Goal: Task Accomplishment & Management: Use online tool/utility

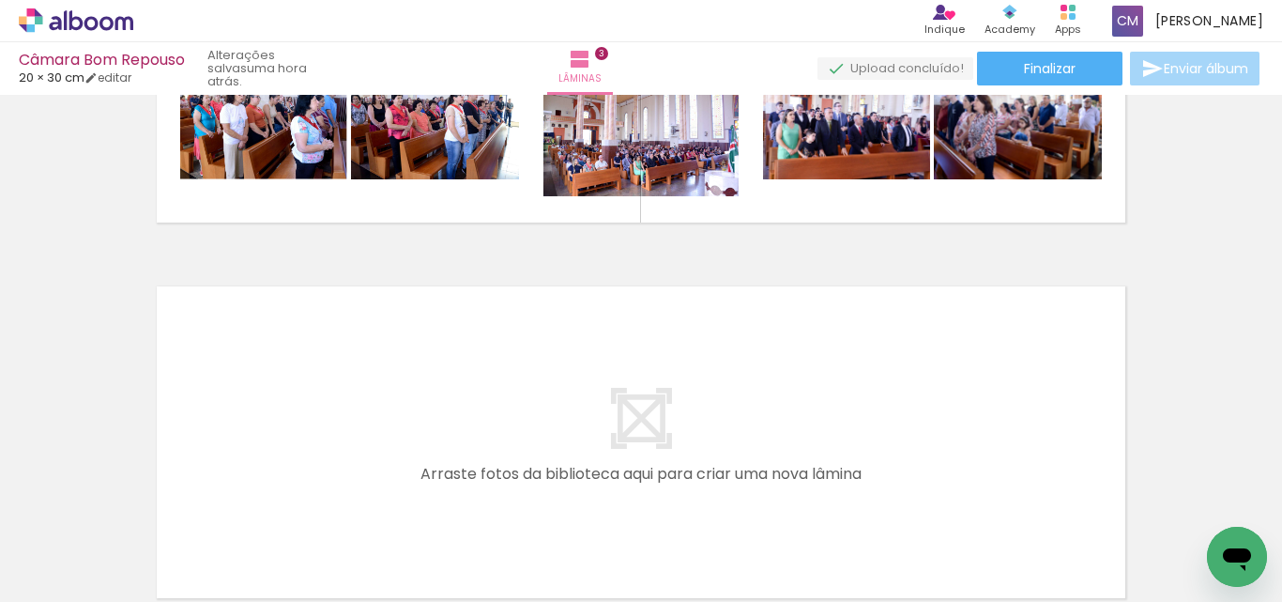
scroll to position [0, 1856]
click at [654, 541] on div at bounding box center [645, 538] width 93 height 62
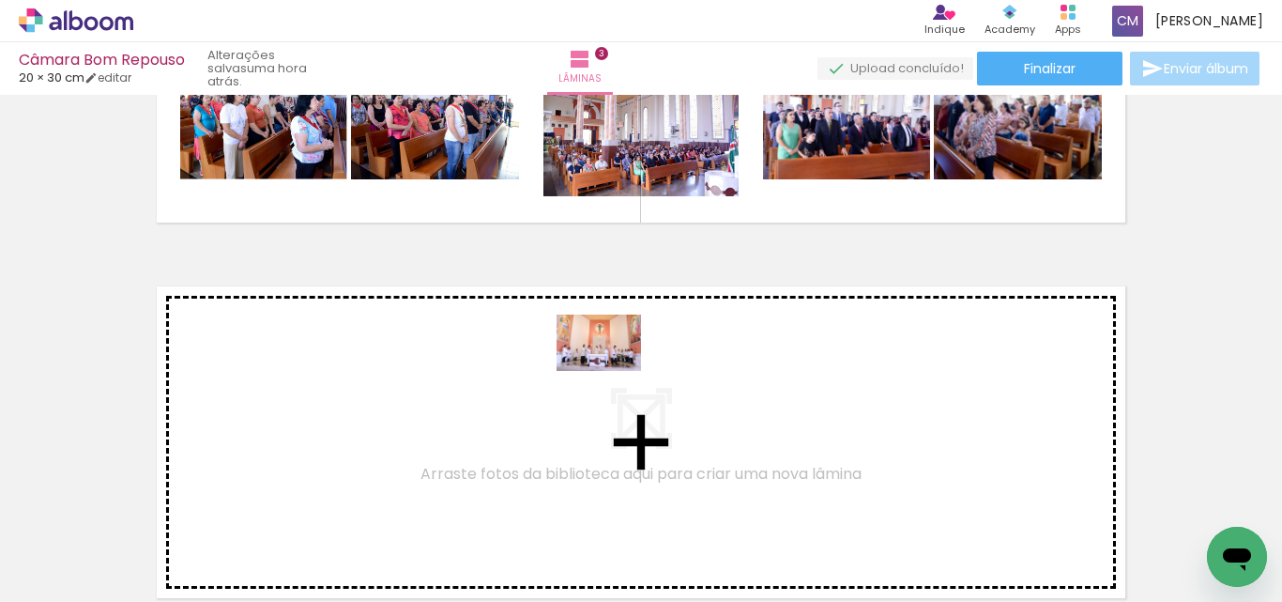
drag, startPoint x: 654, startPoint y: 541, endPoint x: 773, endPoint y: 535, distance: 119.3
click at [612, 369] on quentale-workspace at bounding box center [641, 301] width 1282 height 602
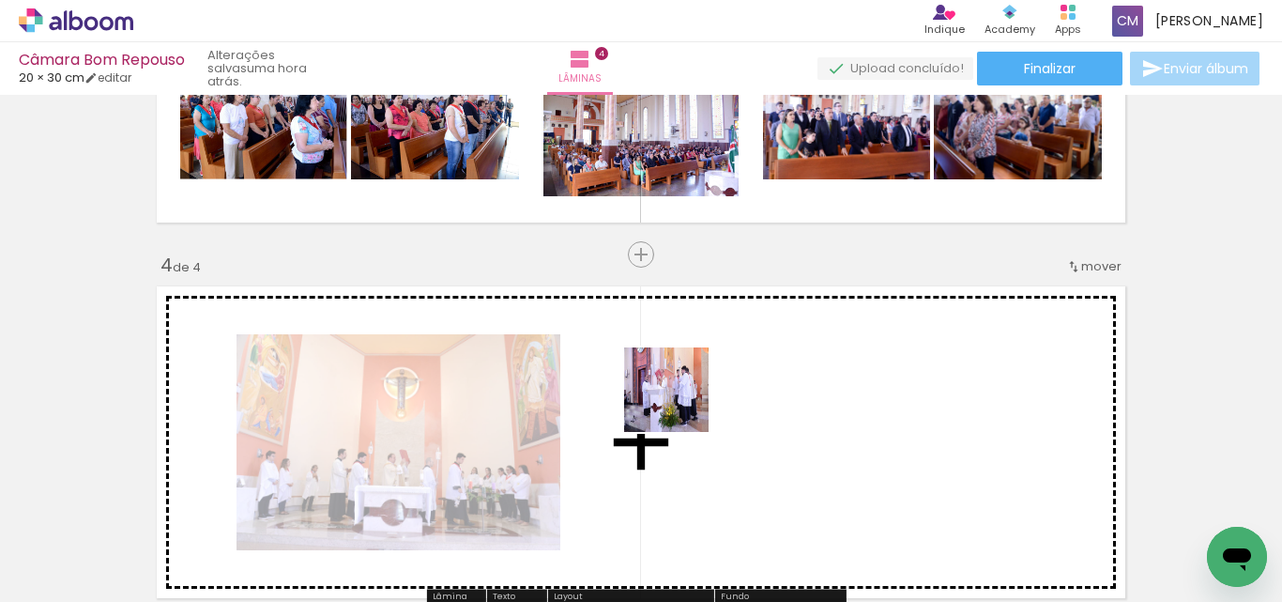
scroll to position [1151, 0]
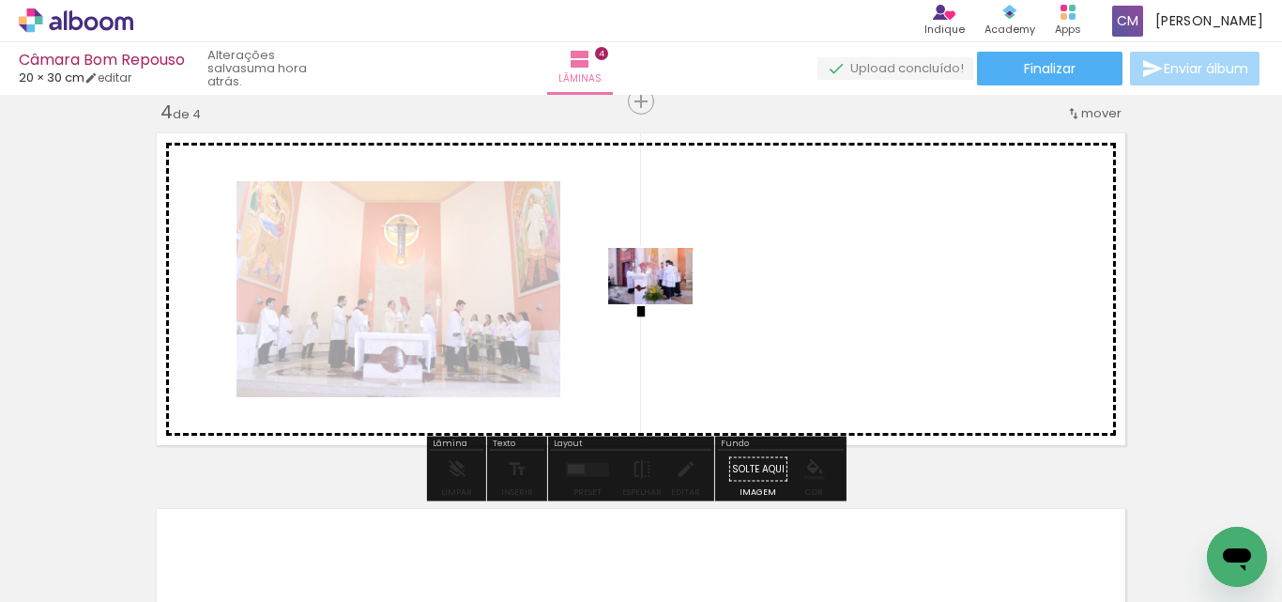
drag, startPoint x: 773, startPoint y: 537, endPoint x: 665, endPoint y: 304, distance: 257.0
click at [665, 304] on quentale-workspace at bounding box center [641, 301] width 1282 height 602
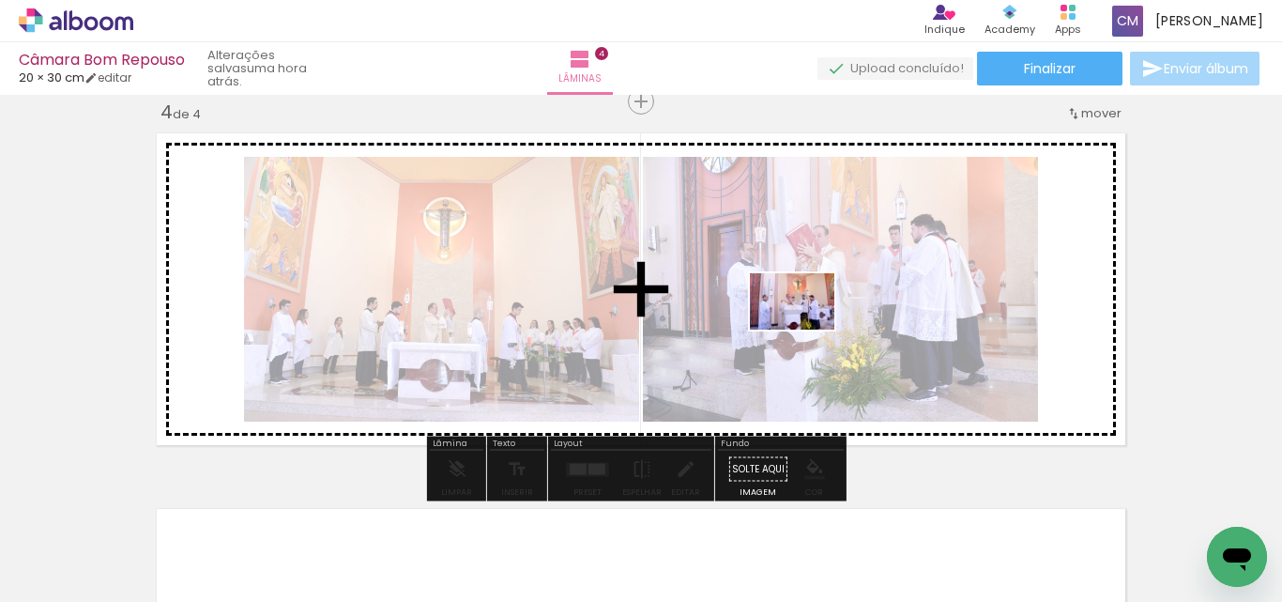
drag, startPoint x: 885, startPoint y: 541, endPoint x: 806, endPoint y: 329, distance: 225.4
click at [806, 329] on quentale-workspace at bounding box center [641, 301] width 1282 height 602
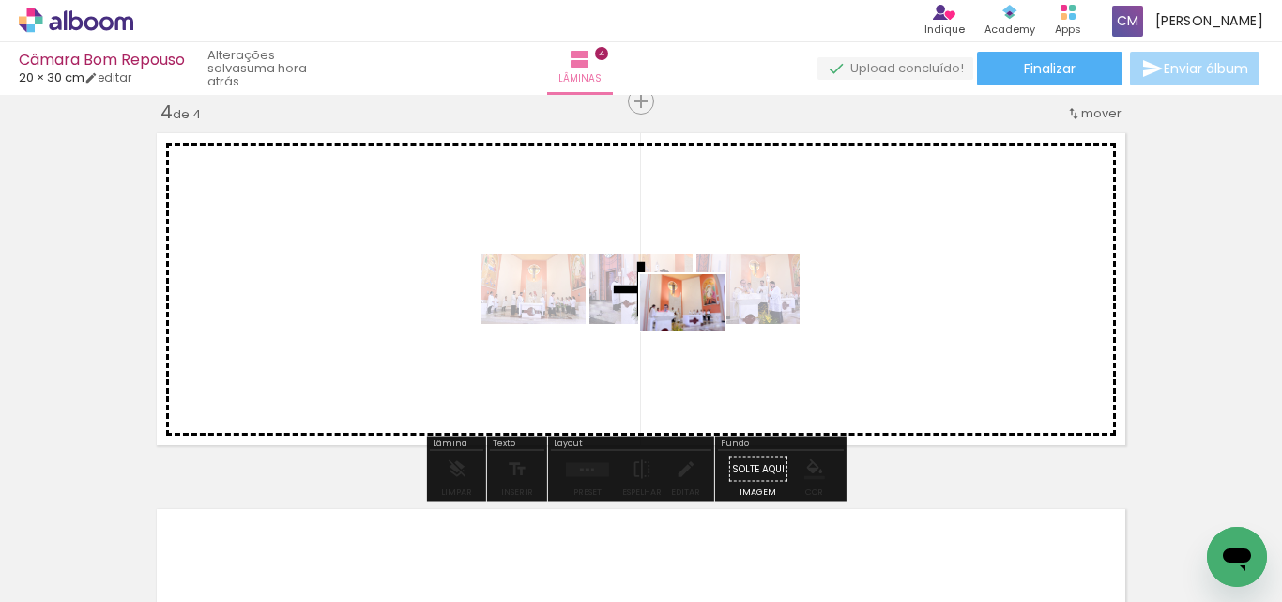
drag, startPoint x: 1142, startPoint y: 530, endPoint x: 696, endPoint y: 330, distance: 488.6
click at [696, 330] on quentale-workspace at bounding box center [641, 301] width 1282 height 602
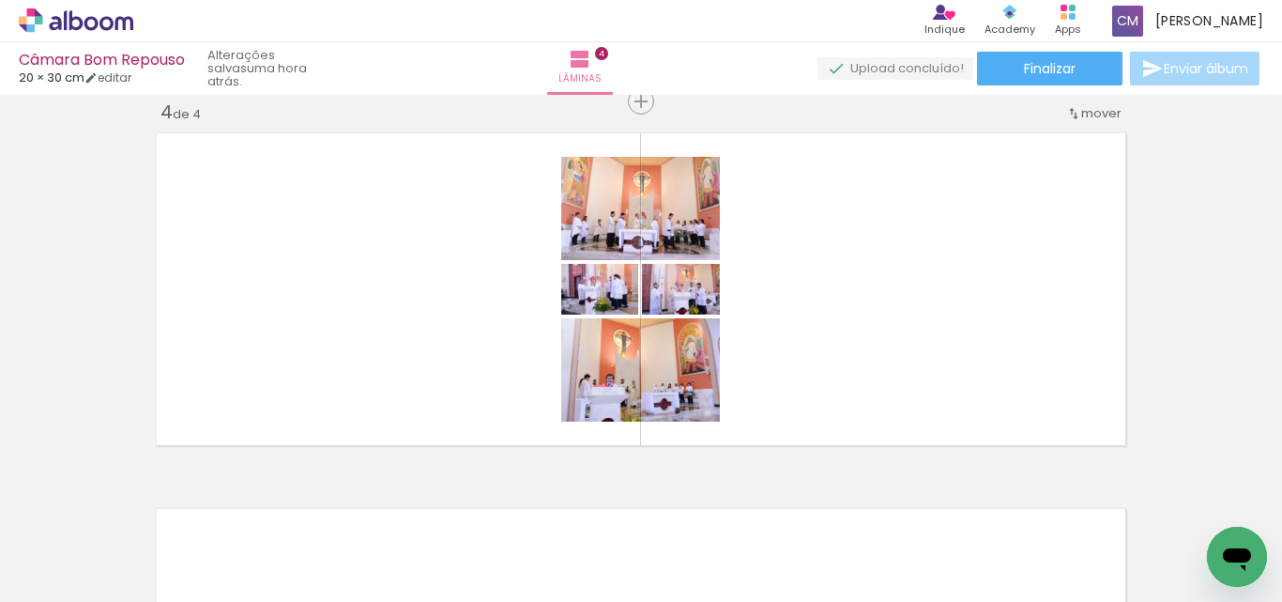
scroll to position [0, 2436]
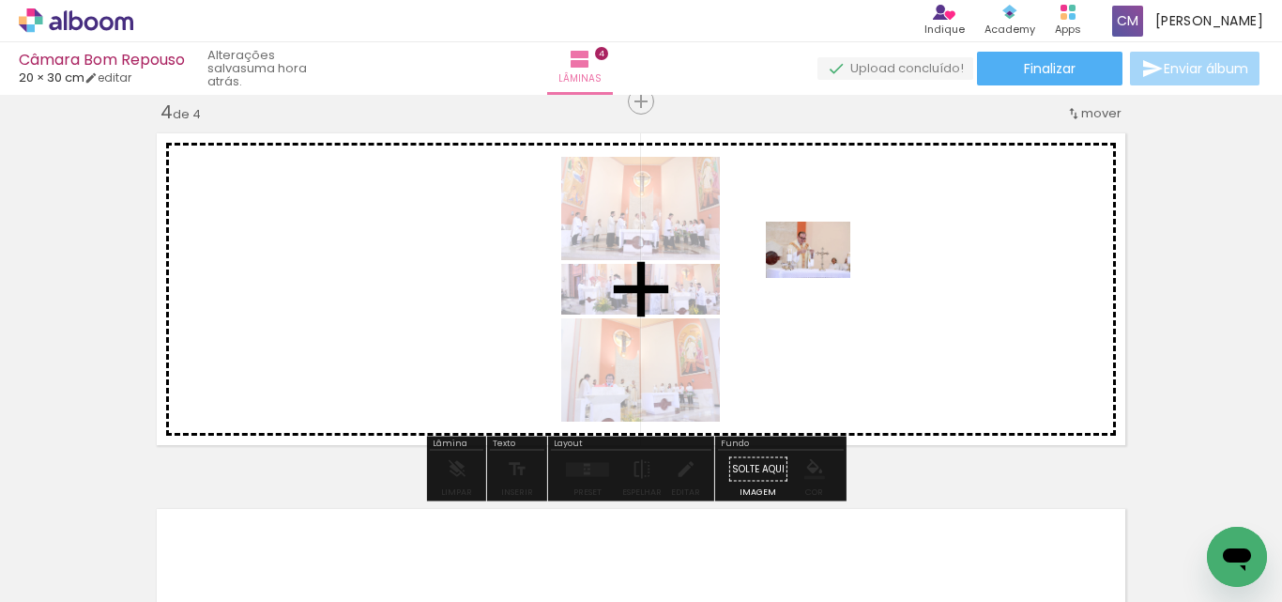
drag, startPoint x: 696, startPoint y: 544, endPoint x: 822, endPoint y: 278, distance: 295.2
click at [822, 278] on quentale-workspace at bounding box center [641, 301] width 1282 height 602
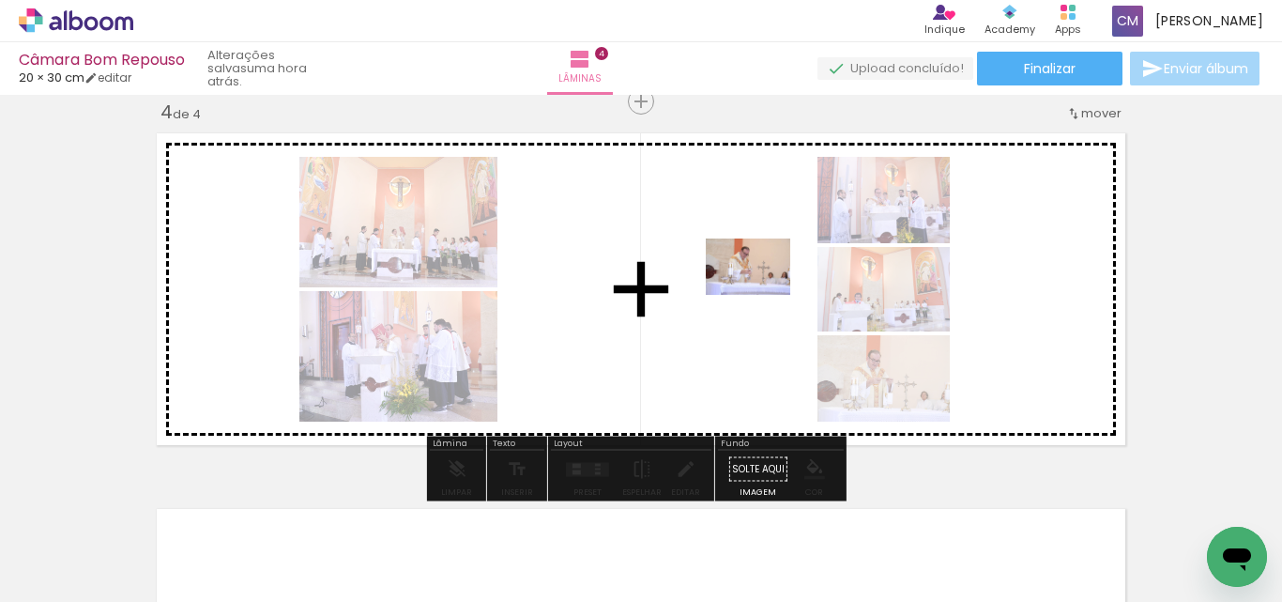
drag, startPoint x: 822, startPoint y: 561, endPoint x: 762, endPoint y: 295, distance: 273.3
click at [762, 295] on quentale-workspace at bounding box center [641, 301] width 1282 height 602
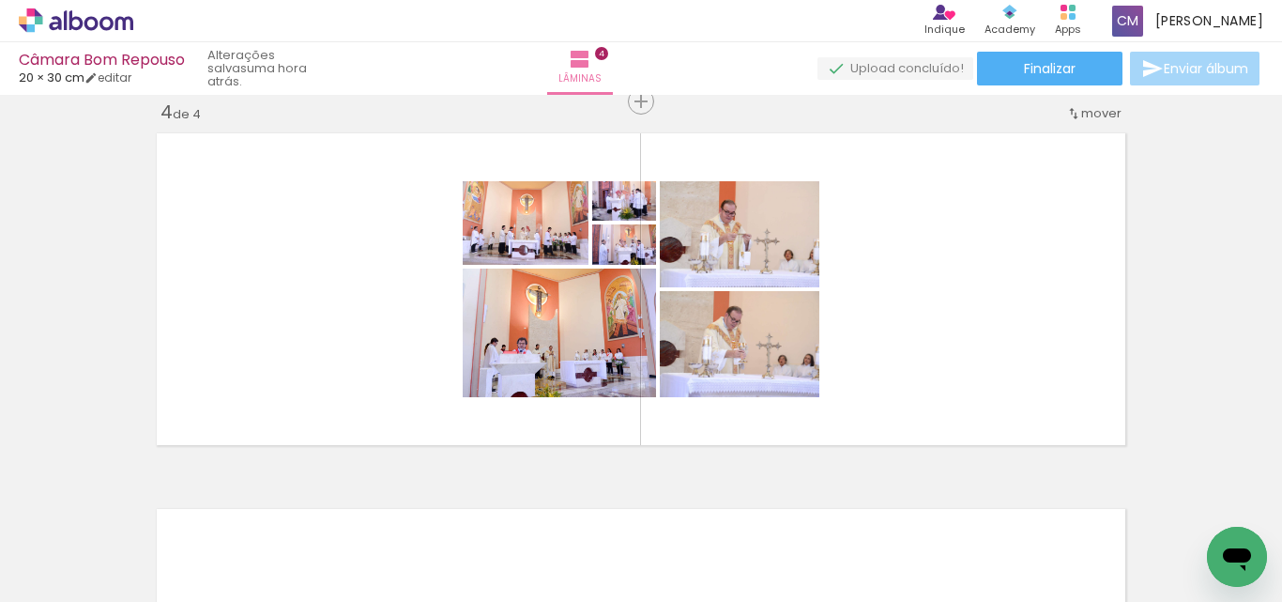
scroll to position [0, 3068]
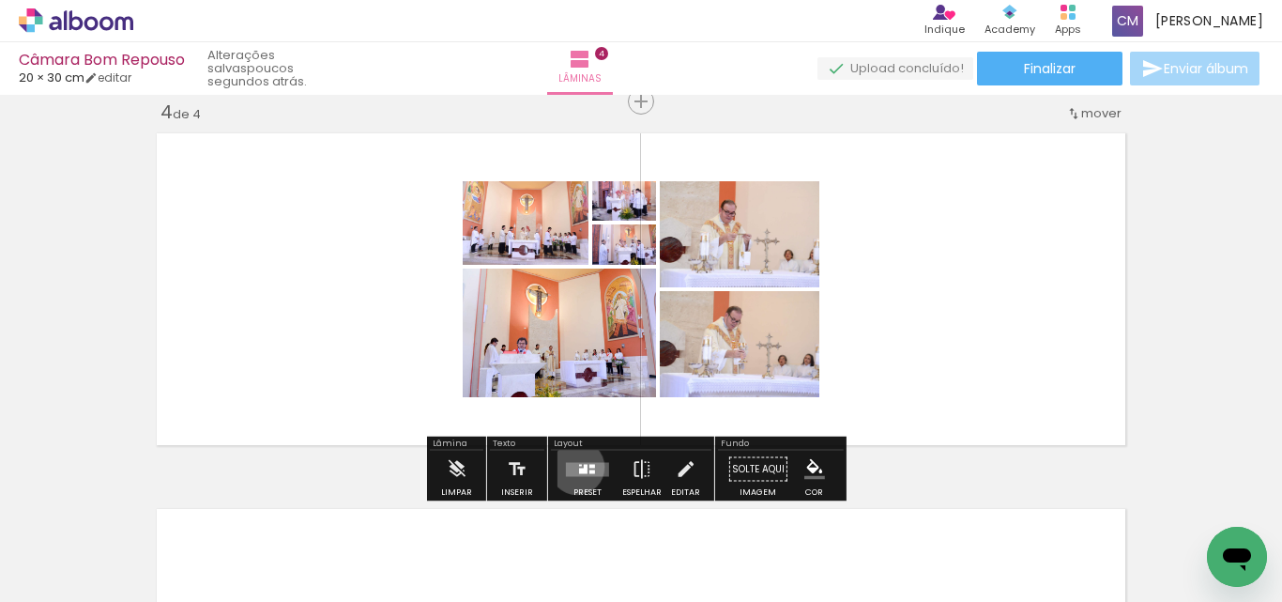
click at [573, 467] on quentale-layouter at bounding box center [587, 469] width 43 height 14
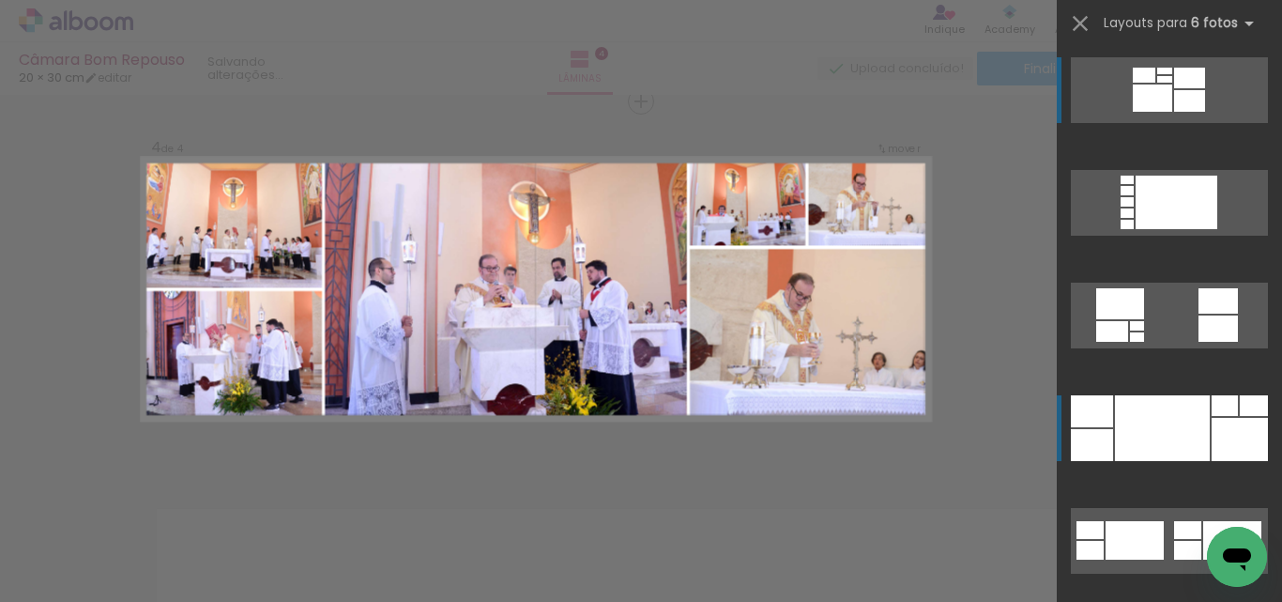
click at [1168, 432] on div at bounding box center [1162, 428] width 95 height 66
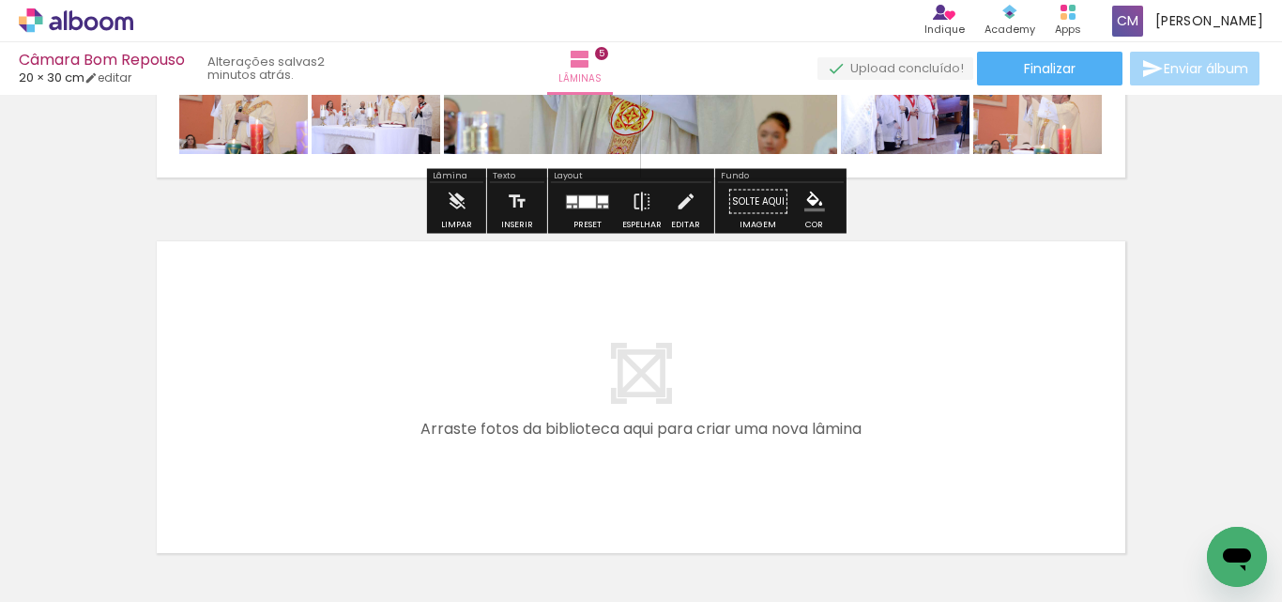
scroll to position [1808, 0]
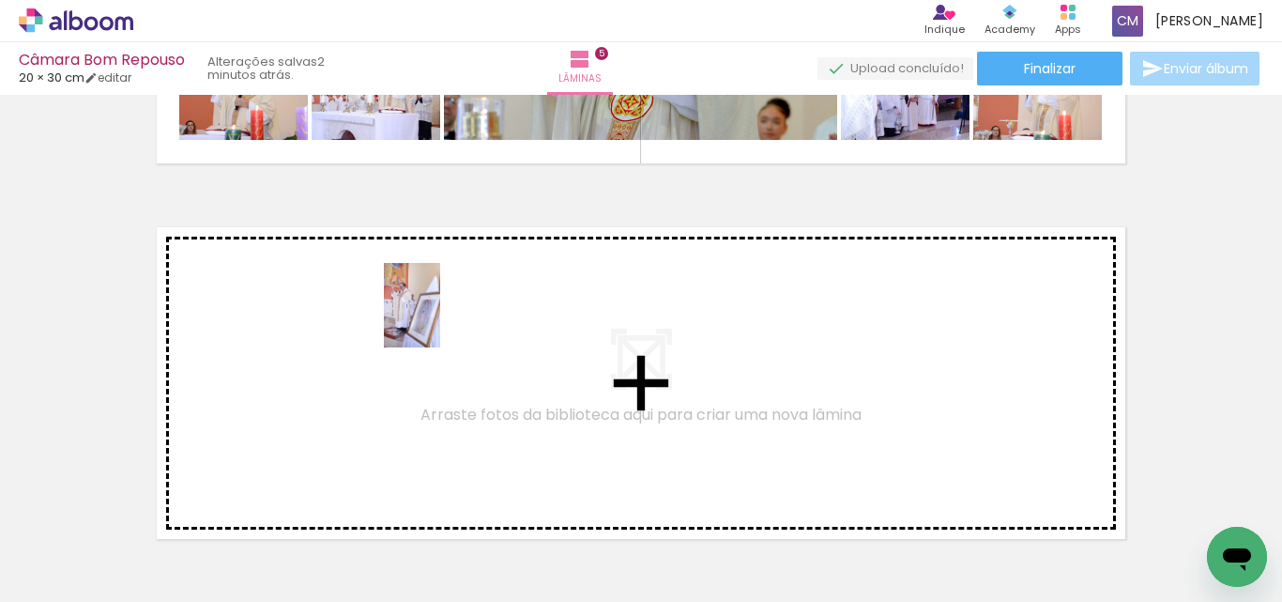
drag, startPoint x: 1050, startPoint y: 530, endPoint x: 30, endPoint y: 44, distance: 1130.2
click at [440, 319] on quentale-workspace at bounding box center [641, 301] width 1282 height 602
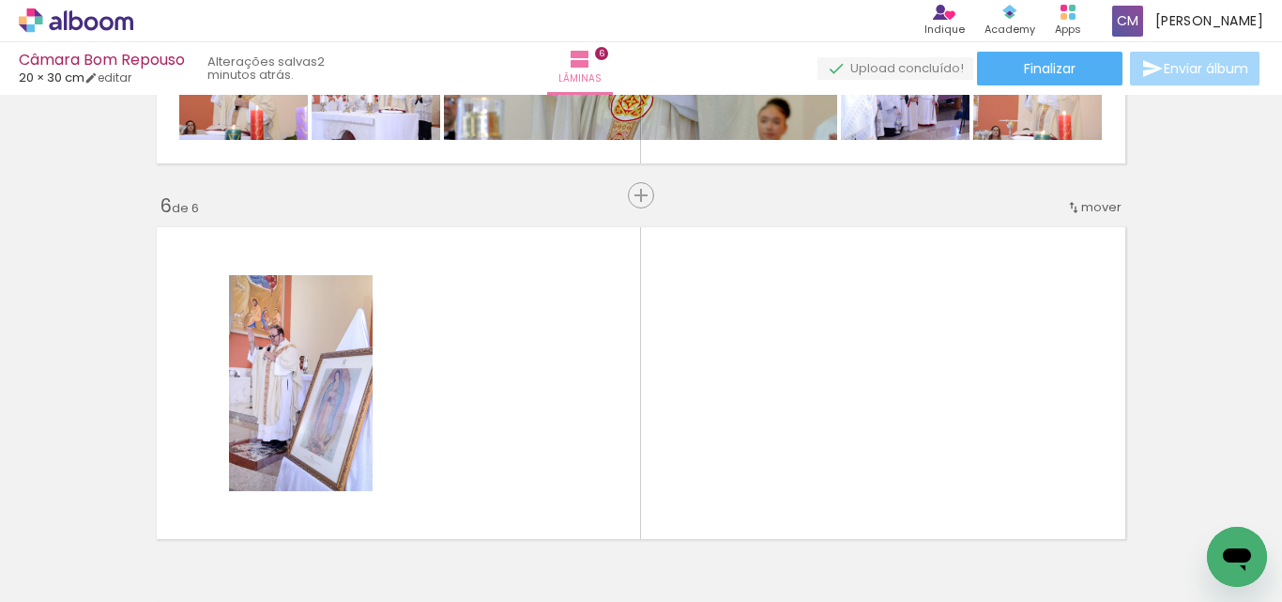
scroll to position [1902, 0]
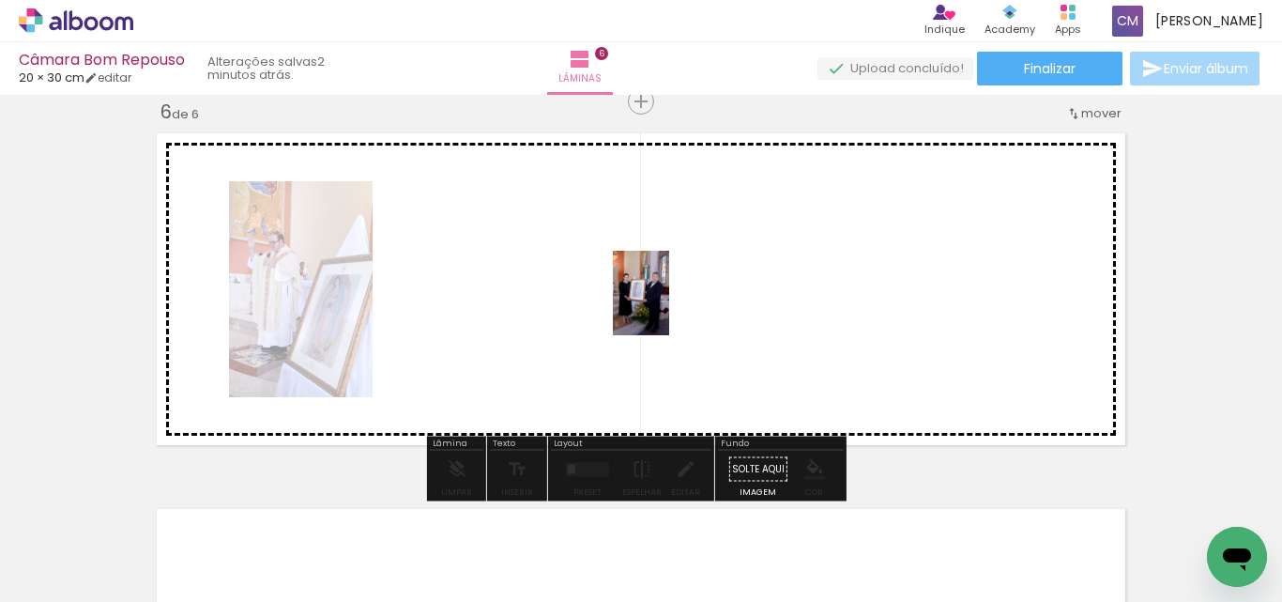
drag, startPoint x: 1134, startPoint y: 566, endPoint x: 669, endPoint y: 307, distance: 532.0
click at [669, 307] on quentale-workspace at bounding box center [641, 301] width 1282 height 602
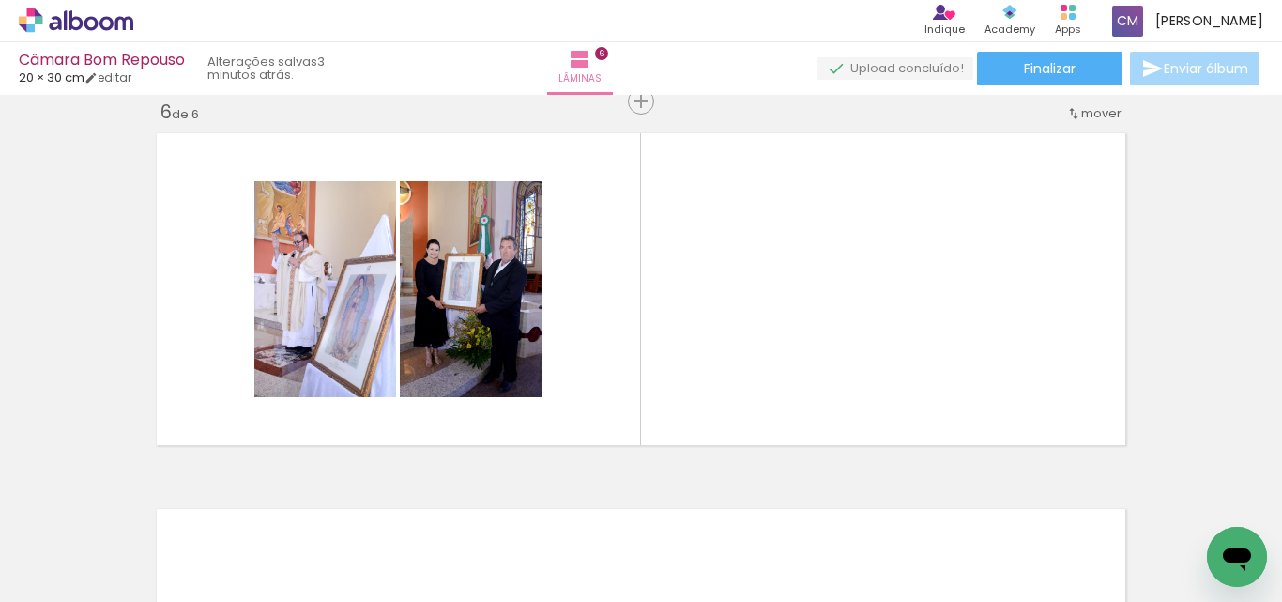
scroll to position [0, 0]
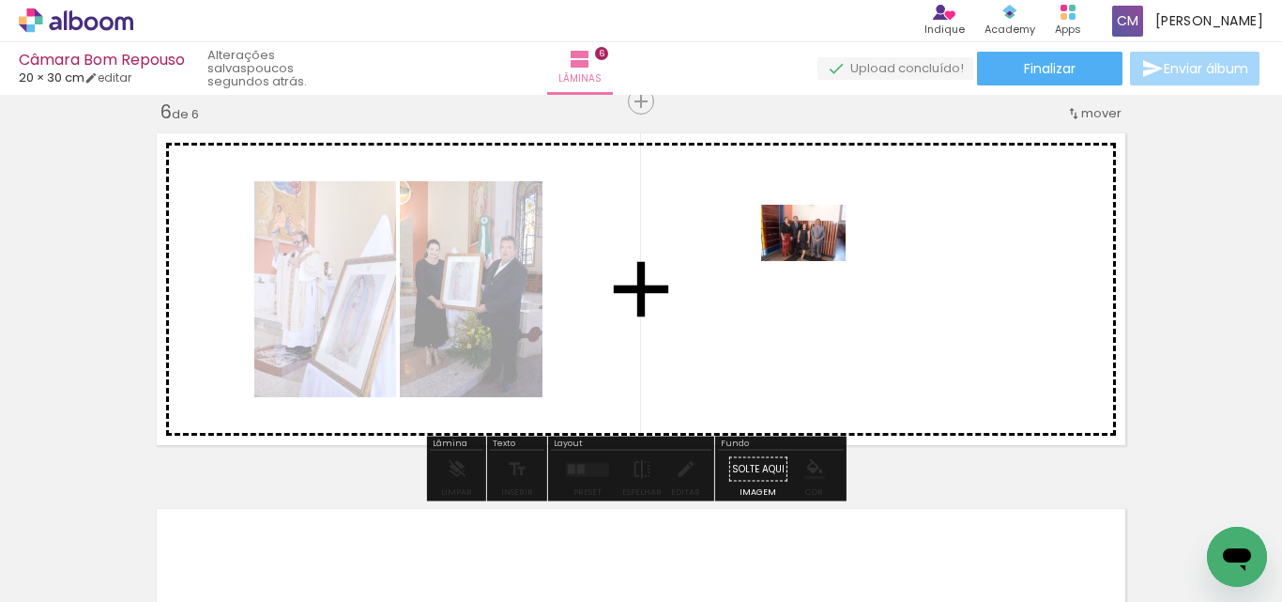
drag, startPoint x: 318, startPoint y: 565, endPoint x: 818, endPoint y: 261, distance: 584.7
click at [818, 261] on quentale-workspace at bounding box center [641, 301] width 1282 height 602
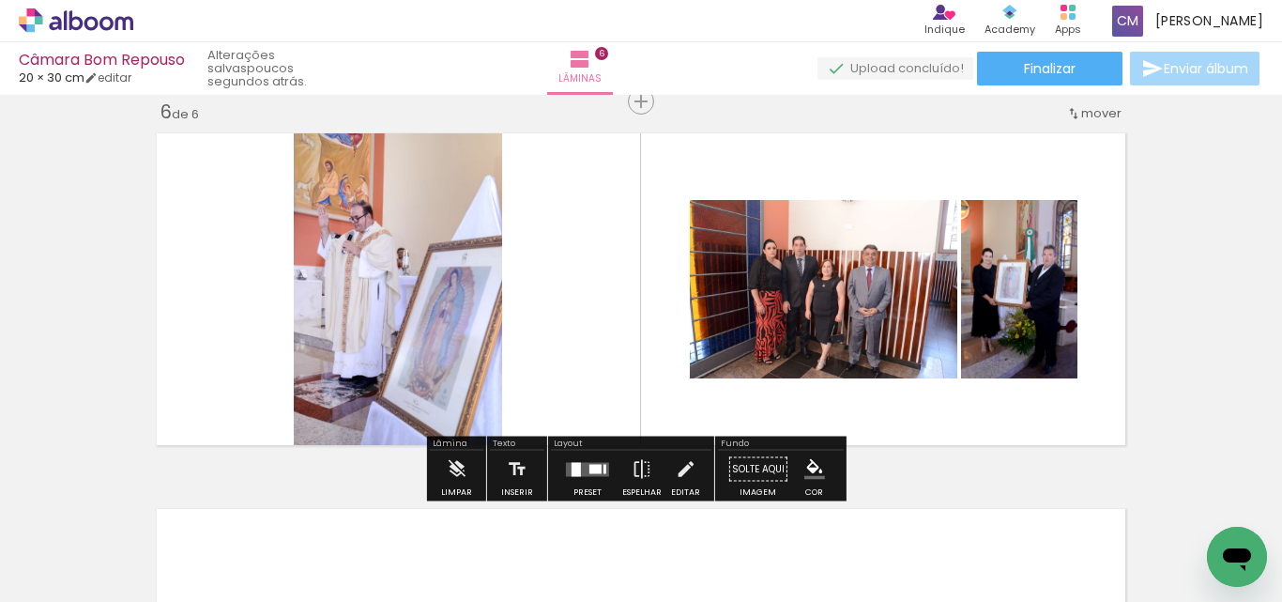
click at [587, 477] on div at bounding box center [587, 470] width 51 height 38
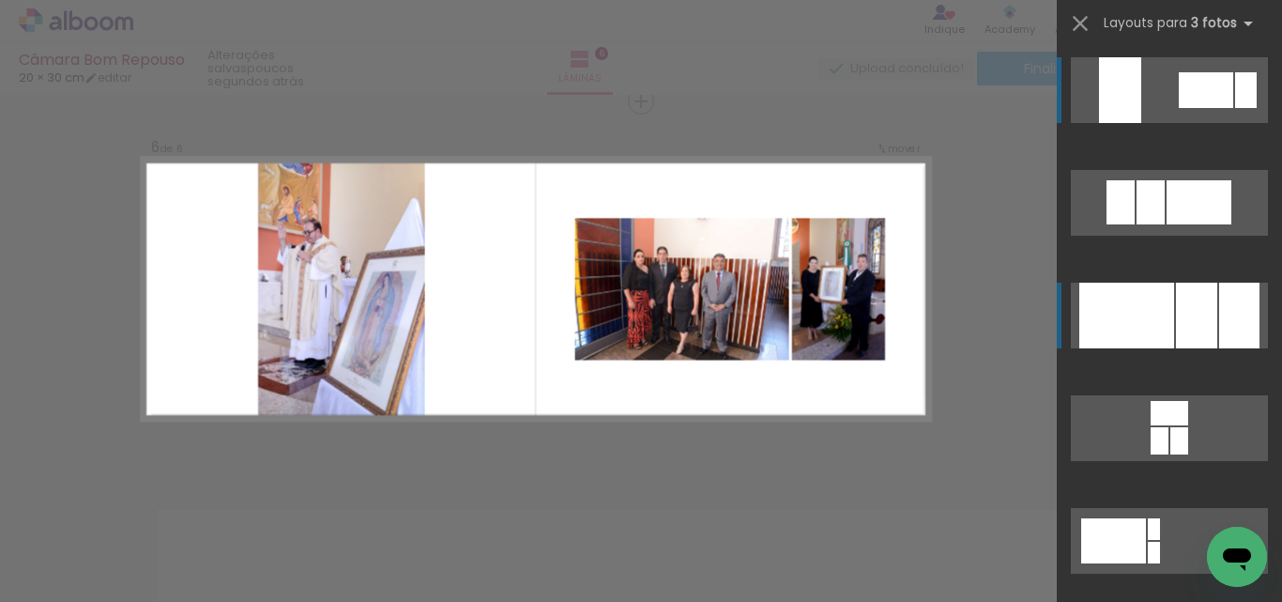
click at [1163, 331] on div at bounding box center [1126, 316] width 95 height 66
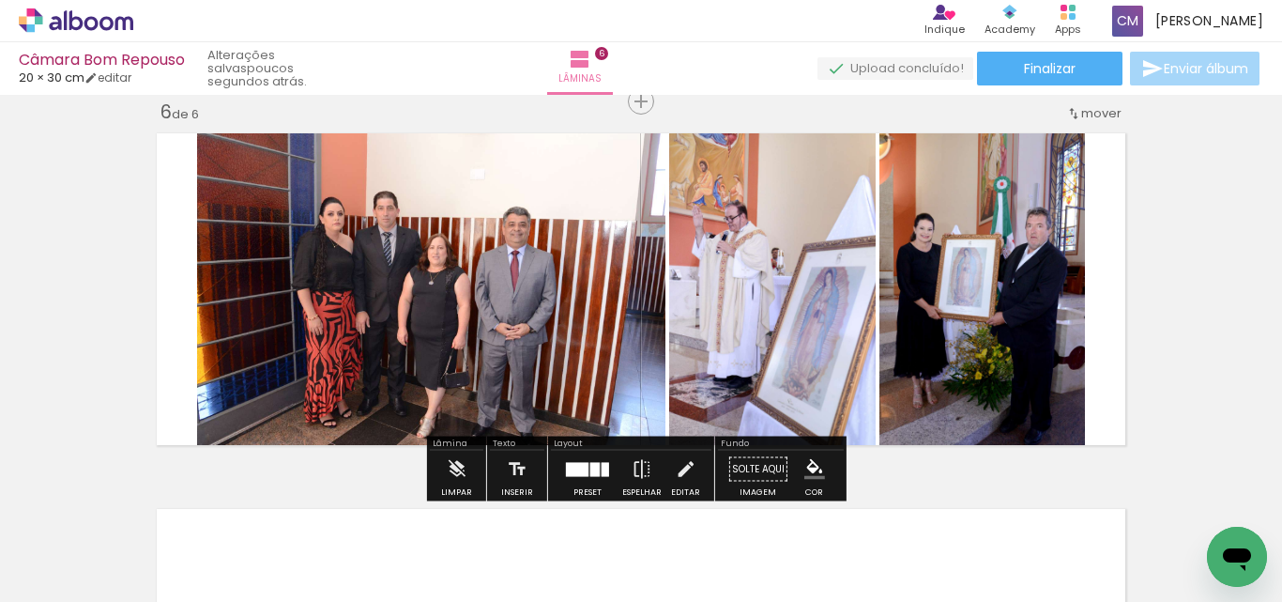
click at [574, 478] on div at bounding box center [587, 470] width 51 height 38
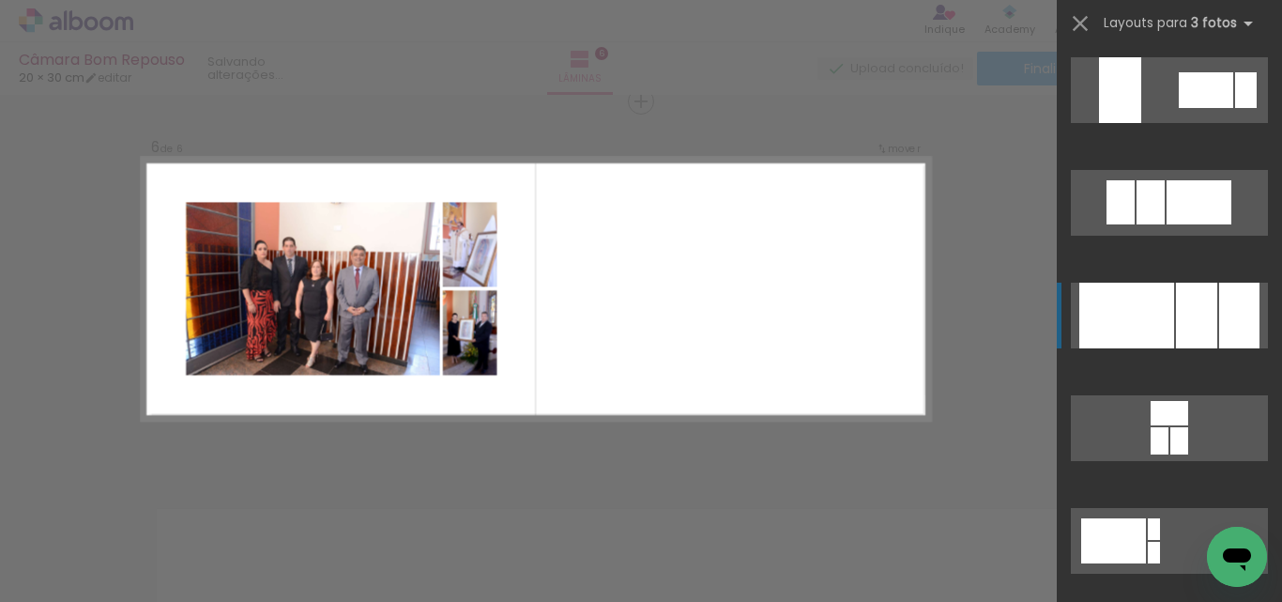
scroll to position [225, 0]
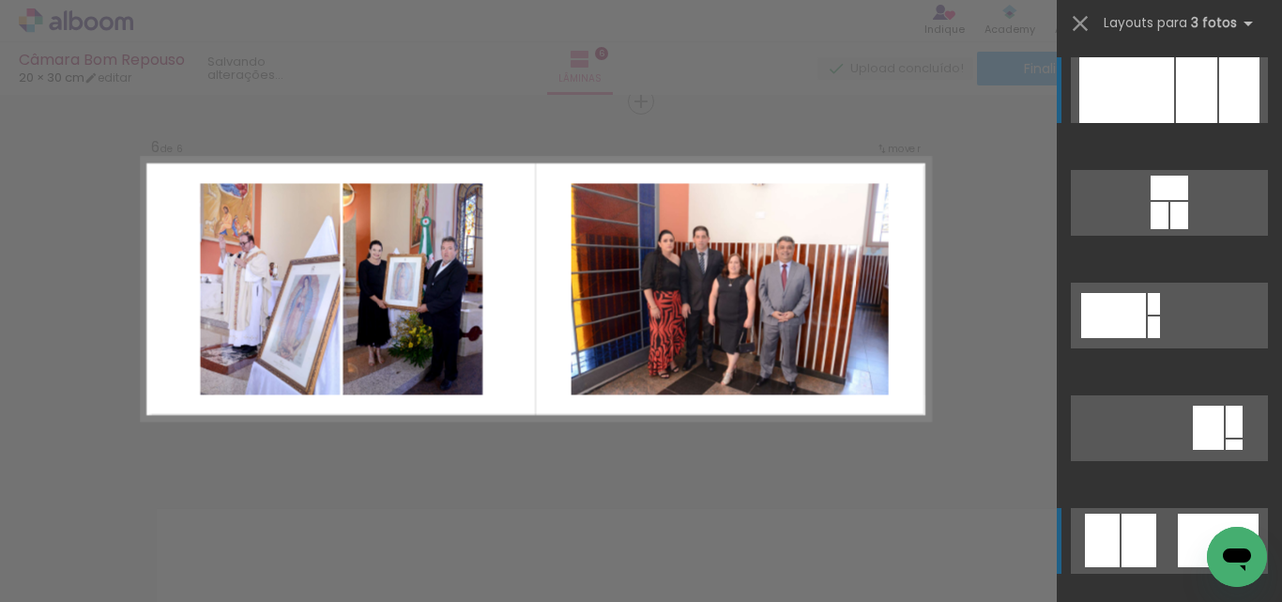
click at [1170, 533] on quentale-layouter at bounding box center [1169, 541] width 197 height 66
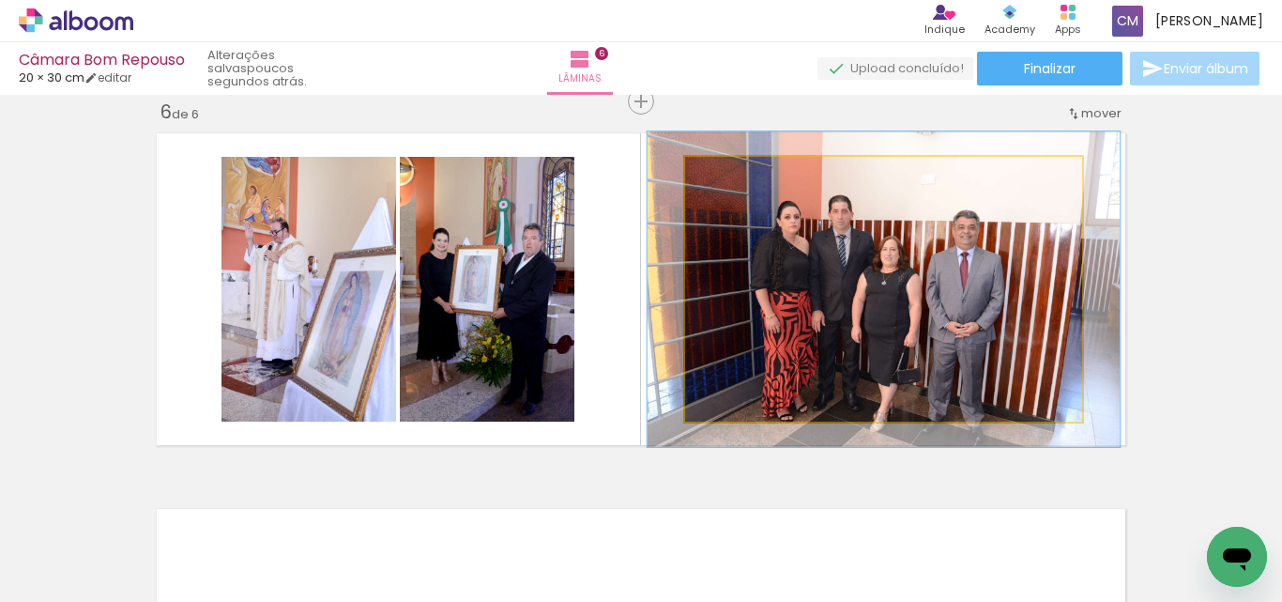
drag, startPoint x: 726, startPoint y: 172, endPoint x: 738, endPoint y: 167, distance: 13.1
type paper-slider "119"
click at [738, 167] on div at bounding box center [742, 176] width 30 height 30
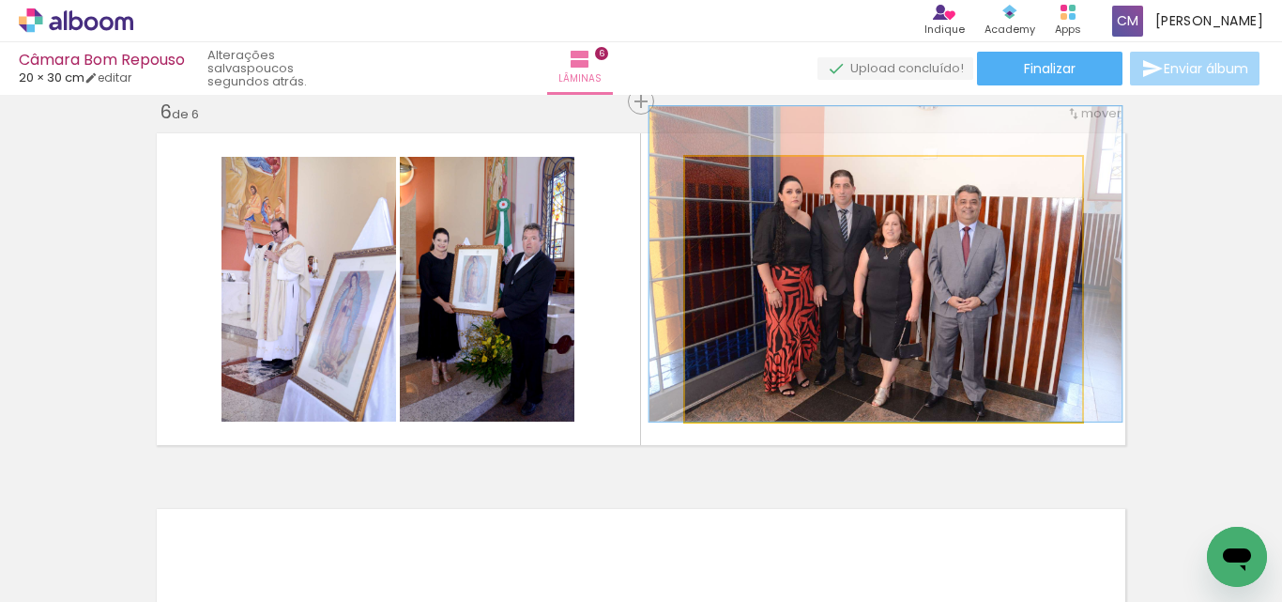
drag, startPoint x: 903, startPoint y: 316, endPoint x: 905, endPoint y: 279, distance: 37.6
